Goal: Check status: Check status

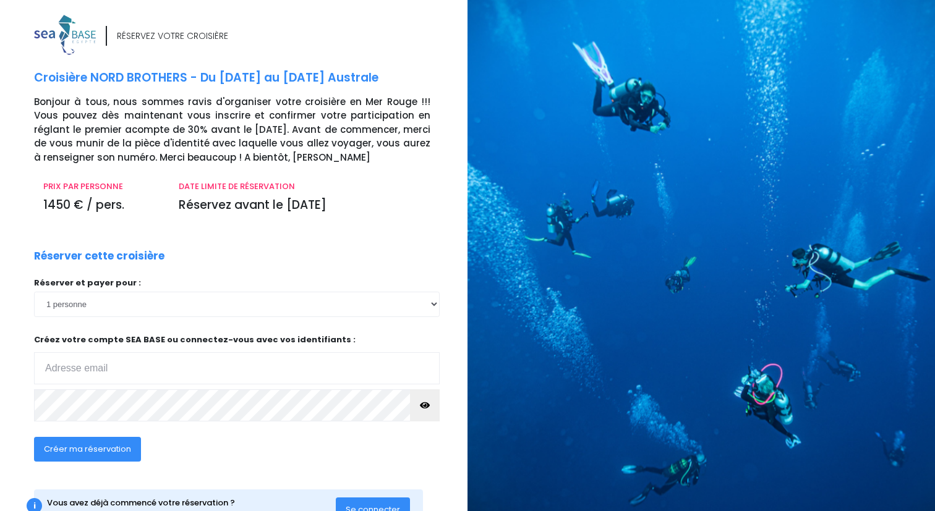
click at [237, 369] on input "email" at bounding box center [237, 369] width 406 height 32
type input "[EMAIL_ADDRESS][DOMAIN_NAME]"
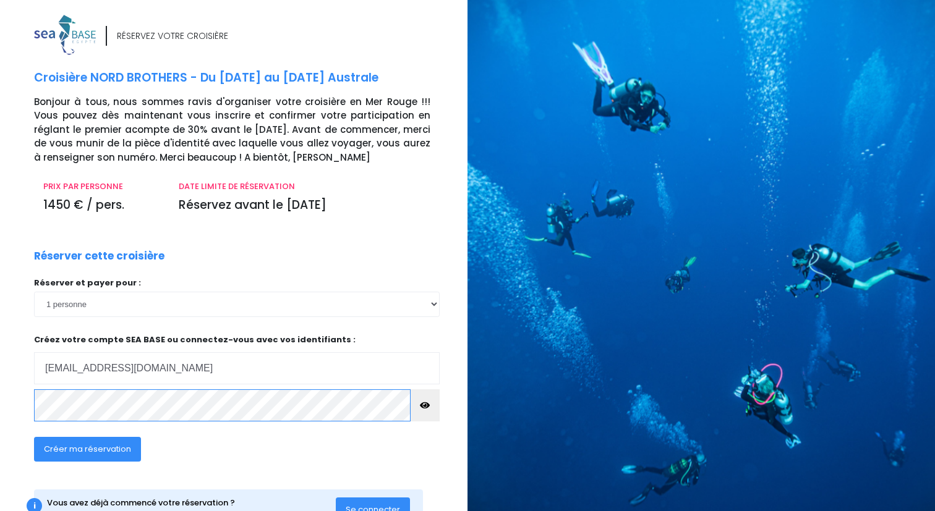
scroll to position [48, 0]
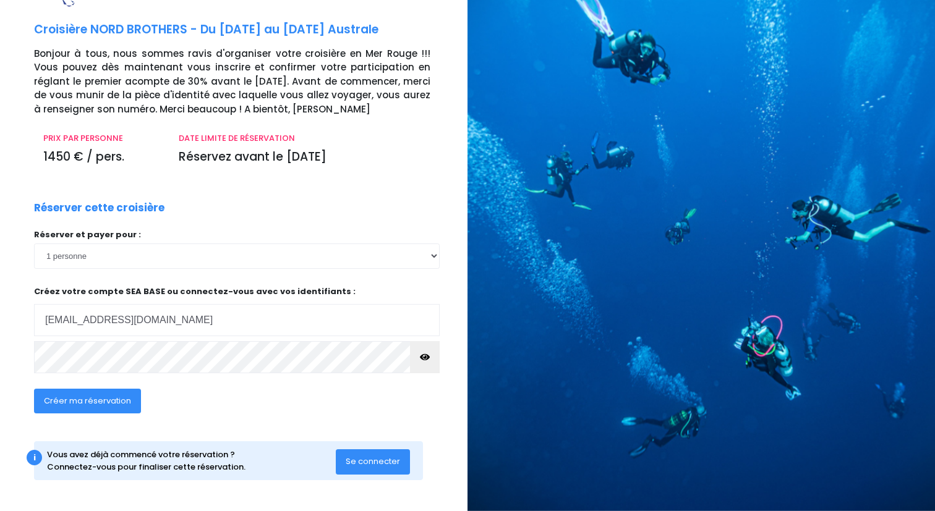
click at [370, 463] on span "Se connecter" at bounding box center [373, 462] width 54 height 12
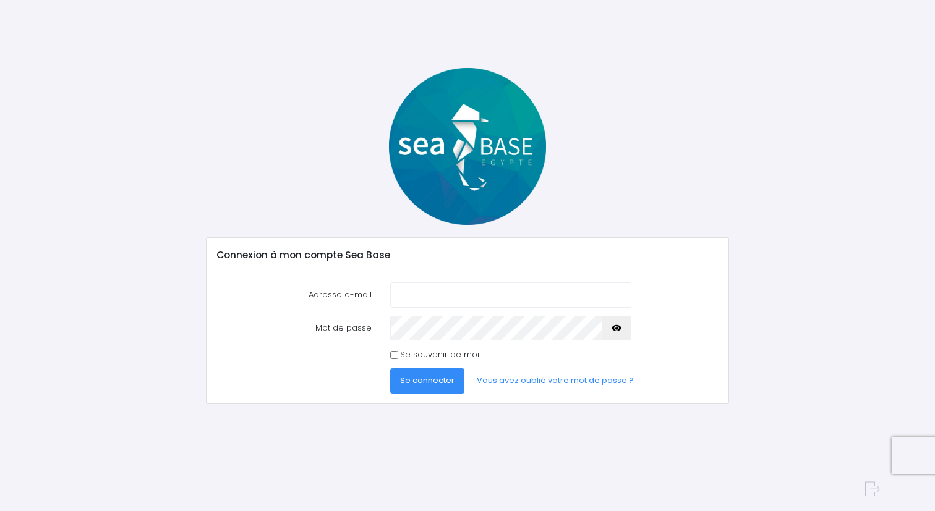
click at [416, 293] on input "Adresse e-mail" at bounding box center [510, 295] width 241 height 25
type input "bruceproduc74@gmail.com"
click at [620, 333] on button "button" at bounding box center [617, 328] width 30 height 25
click at [411, 387] on button "Se connecter" at bounding box center [427, 381] width 74 height 25
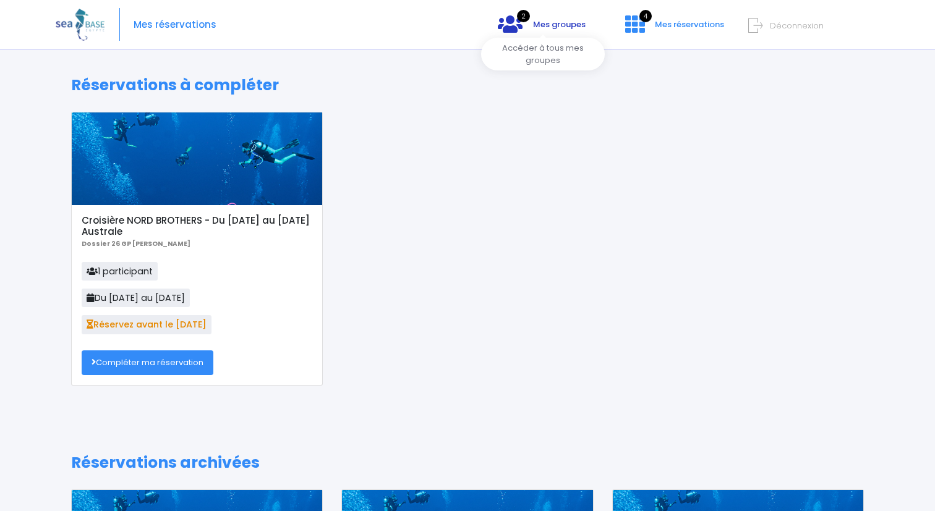
click at [557, 27] on span "Mes groupes" at bounding box center [559, 25] width 53 height 12
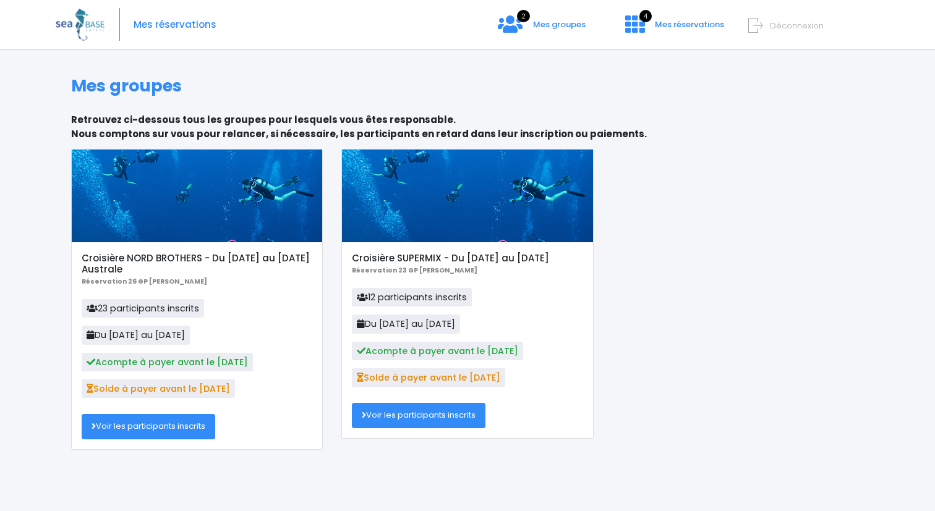
click at [161, 431] on link "Voir les participants inscrits" at bounding box center [149, 426] width 134 height 25
